Goal: Navigation & Orientation: Find specific page/section

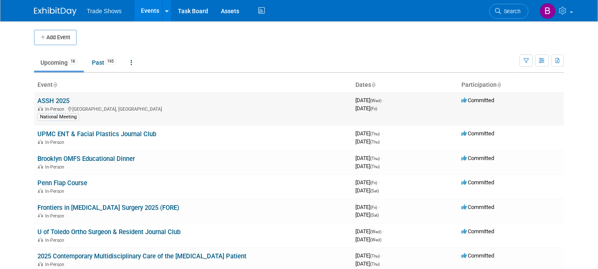
click at [55, 99] on link "ASSH 2025" at bounding box center [53, 101] width 32 height 8
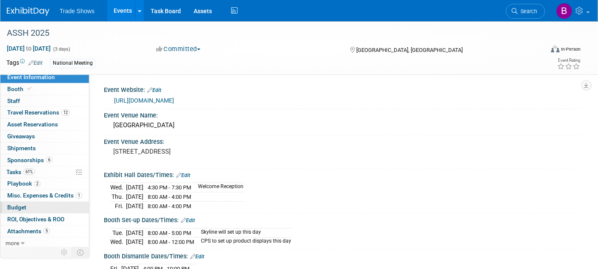
scroll to position [3, 0]
click at [15, 183] on span "Playbook 2" at bounding box center [23, 183] width 33 height 7
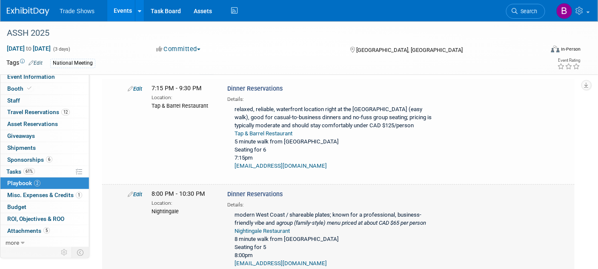
scroll to position [142, 0]
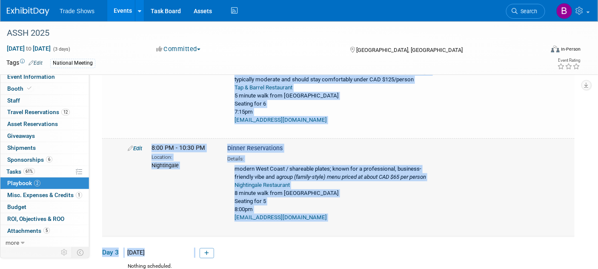
drag, startPoint x: 152, startPoint y: 89, endPoint x: 360, endPoint y: 243, distance: 258.4
click at [360, 243] on tbody "Day 1 Wed. Oct 8, 2025 Nothing scheduled. Day 2 Thu. Oct 9, 2025" at bounding box center [338, 122] width 473 height 312
